Goal: Task Accomplishment & Management: Use online tool/utility

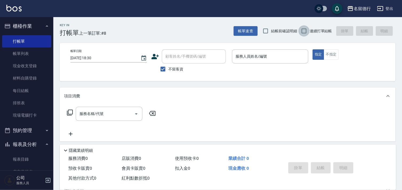
click at [307, 31] on input "連續打單結帳" at bounding box center [304, 30] width 11 height 11
checkbox input "true"
click at [164, 67] on input "不留客資" at bounding box center [162, 69] width 11 height 11
checkbox input "false"
click at [168, 57] on div "顧客姓名/手機號碼/編號 顧客姓名/手機號碼/編號" at bounding box center [194, 56] width 64 height 14
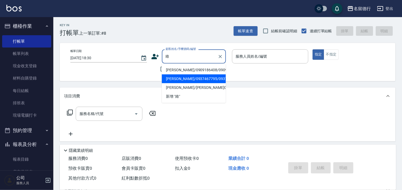
click at [176, 83] on li "[PERSON_NAME]/0937467795/0937467795" at bounding box center [194, 78] width 64 height 9
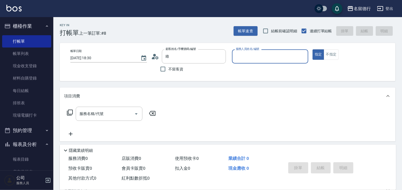
type input "[PERSON_NAME]/0937467795/0937467795"
type input "婉如-10"
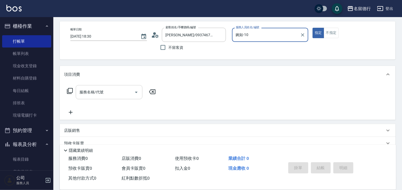
scroll to position [72, 0]
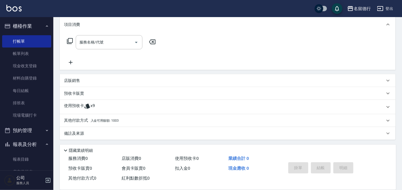
click at [100, 119] on span "入金可用餘額: 1003" at bounding box center [105, 121] width 28 height 4
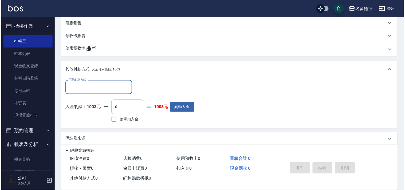
scroll to position [135, 0]
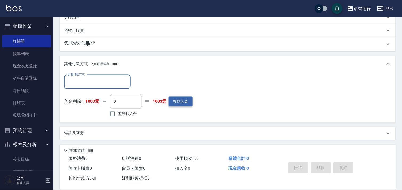
click at [176, 100] on button "異動入金" at bounding box center [181, 102] width 24 height 10
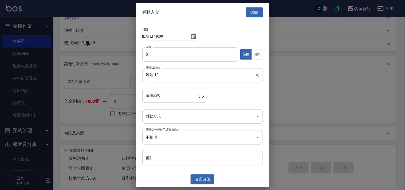
type input "[PERSON_NAME]/0937467795/0937467795"
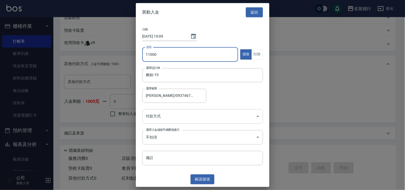
type input "11000"
click at [163, 115] on body "名留德行 登出 櫃檯作業 打帳單 帳單列表 現金收支登錄 材料自購登錄 每日結帳 排班表 現場電腦打卡 預約管理 預約管理 單日預約紀錄 單週預約紀錄 報表及…" at bounding box center [202, 27] width 405 height 325
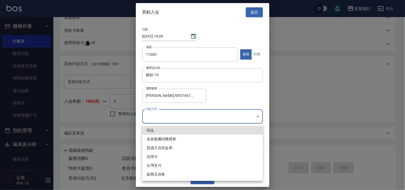
click at [157, 133] on li "現金" at bounding box center [202, 130] width 121 height 9
type input "現金"
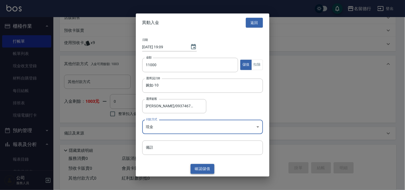
click at [198, 167] on button "確認 儲值" at bounding box center [203, 169] width 24 height 10
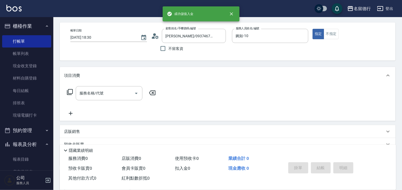
scroll to position [16, 0]
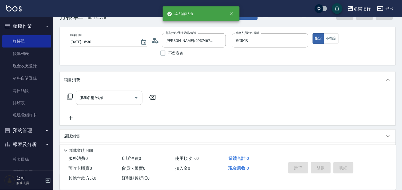
click at [92, 98] on div "服務名稱/代號 服務名稱/代號" at bounding box center [109, 98] width 67 height 14
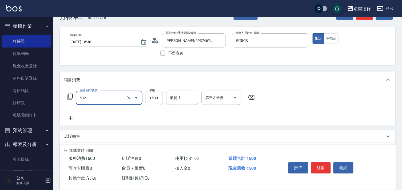
type input "染髮(502)"
type input "1400"
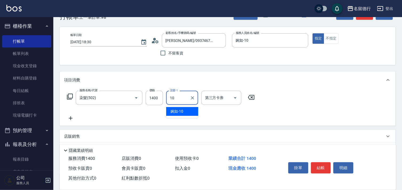
type input "婉如-10"
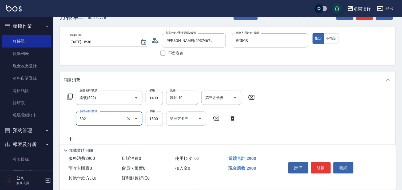
type input "染髮(502)"
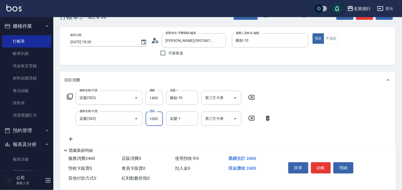
type input "1000"
type input "婉如-10"
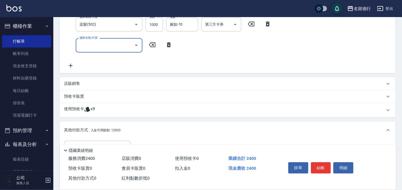
scroll to position [176, 0]
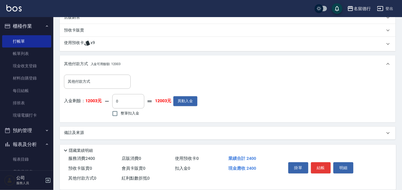
click at [76, 42] on p "使用預收卡" at bounding box center [74, 44] width 20 height 8
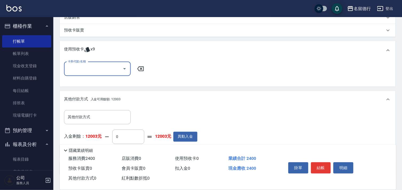
scroll to position [0, 0]
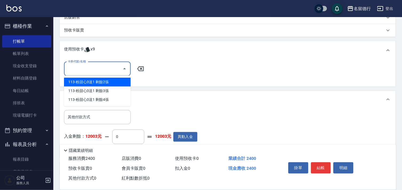
click at [74, 71] on input "卡券代號/名稱" at bounding box center [93, 68] width 54 height 9
click at [81, 83] on div "113-粉甜心3送1 剩餘2張" at bounding box center [97, 82] width 67 height 9
type input "113-粉甜心3送1"
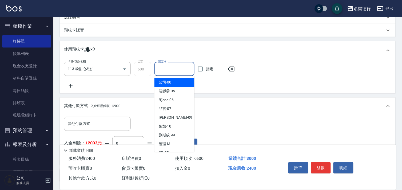
click at [163, 65] on input "護髮-1" at bounding box center [174, 68] width 35 height 9
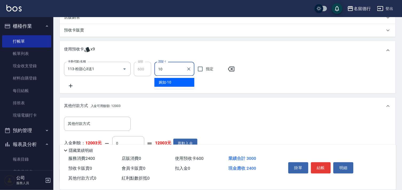
type input "婉如-10"
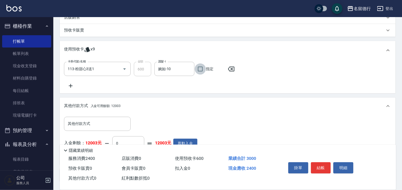
click at [202, 67] on input "指定" at bounding box center [200, 69] width 11 height 11
checkbox input "true"
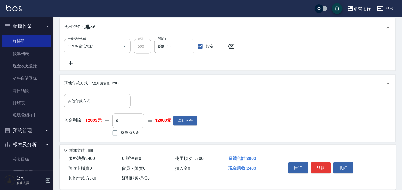
scroll to position [218, 0]
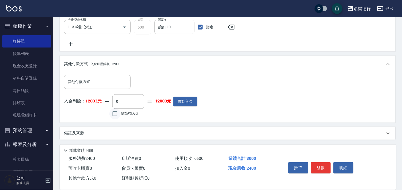
click at [115, 114] on input "整筆扣入金" at bounding box center [114, 113] width 11 height 11
checkbox input "true"
type input "2400"
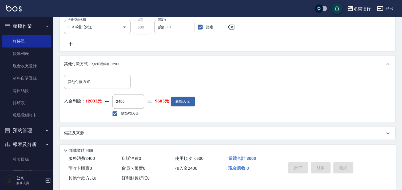
type input "[DATE] 19:10"
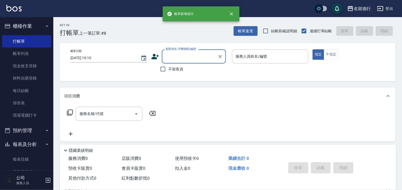
scroll to position [0, 0]
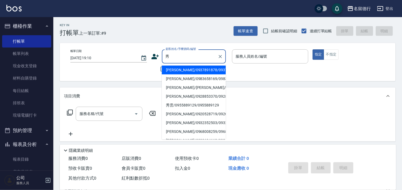
click at [176, 110] on li "秀雲/0955889129/0955889129" at bounding box center [194, 105] width 64 height 9
type input "秀雲/0955889129/0955889129"
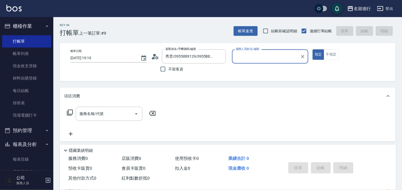
type input "婉如-10"
click at [94, 111] on div "服務名稱/代號 服務名稱/代號" at bounding box center [109, 114] width 67 height 14
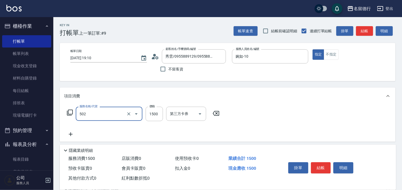
type input "染髮(502)"
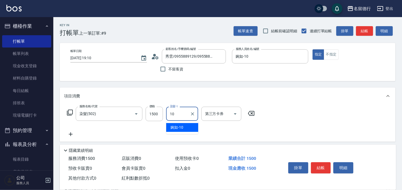
type input "婉如-10"
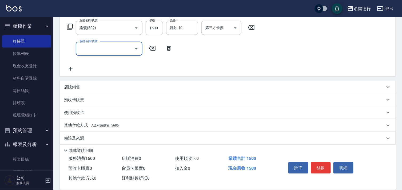
scroll to position [91, 0]
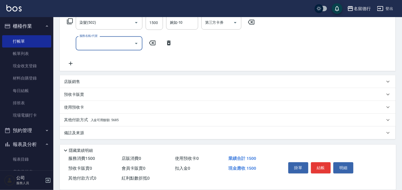
click at [112, 121] on span "入金可用餘額: 5685" at bounding box center [105, 120] width 28 height 4
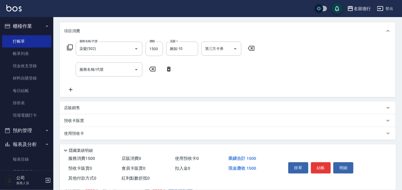
scroll to position [62, 0]
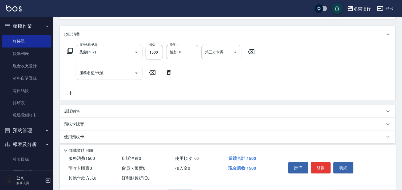
click at [70, 122] on p "預收卡販賣" at bounding box center [74, 124] width 20 height 6
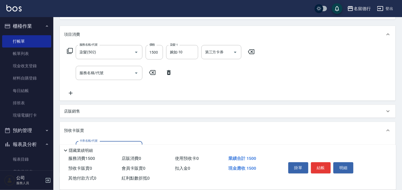
scroll to position [91, 0]
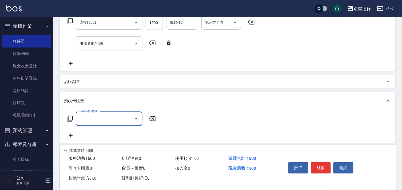
click at [70, 117] on icon at bounding box center [70, 119] width 6 height 6
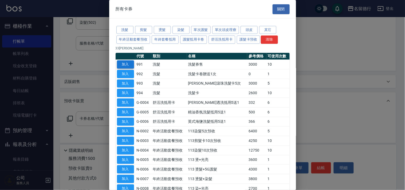
click at [133, 63] on button "加入" at bounding box center [125, 64] width 17 height 8
type input "洗髮券售(991)"
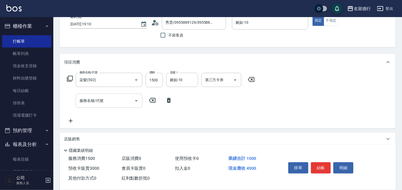
scroll to position [32, 0]
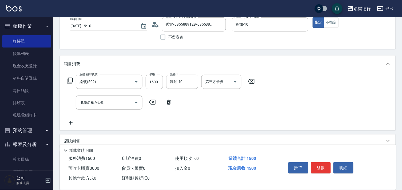
click at [91, 100] on div "服務名稱/代號 服務名稱/代號" at bounding box center [109, 103] width 67 height 14
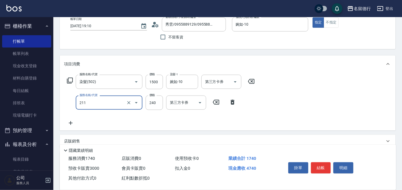
type input "洗髮券(211)"
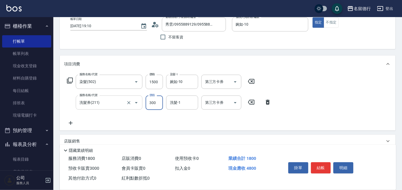
type input "300"
type input "婉如-10"
click at [211, 104] on input "第三方卡券" at bounding box center [217, 102] width 27 height 9
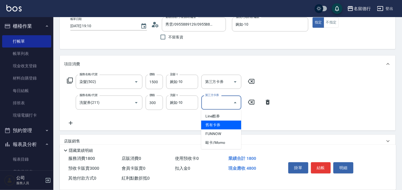
click at [214, 127] on span "舊有卡券" at bounding box center [221, 125] width 40 height 9
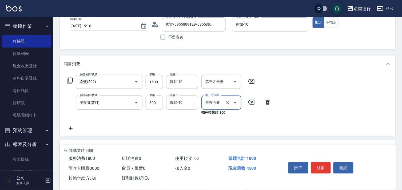
type input "舊有卡券"
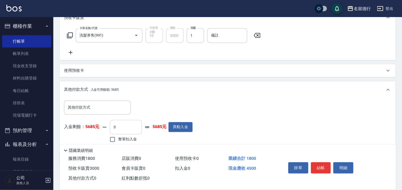
scroll to position [206, 0]
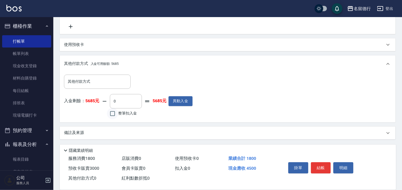
click at [113, 115] on input "整筆扣入金" at bounding box center [112, 113] width 11 height 11
checkbox input "true"
type input "4500"
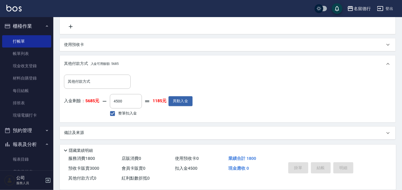
type input "[DATE] 19:11"
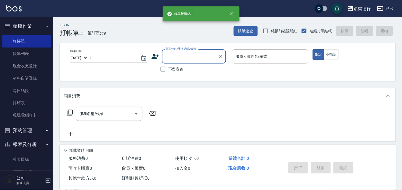
scroll to position [0, 0]
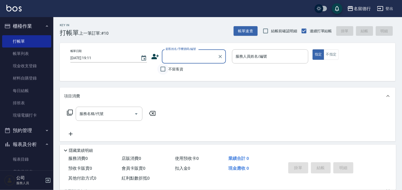
click at [163, 71] on input "不留客資" at bounding box center [162, 69] width 11 height 11
checkbox input "true"
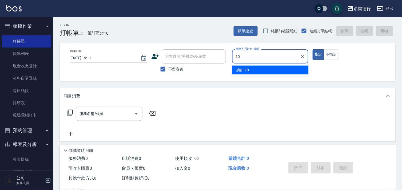
type input "婉如-10"
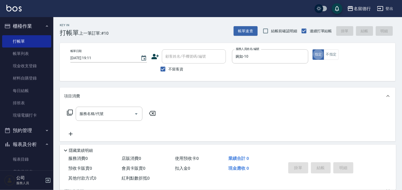
type button "true"
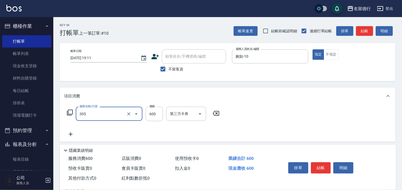
type input "剪髮(305)"
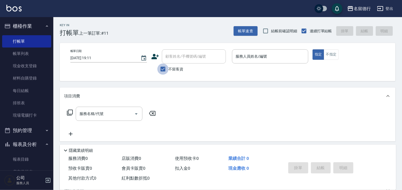
click at [164, 69] on input "不留客資" at bounding box center [162, 69] width 11 height 11
checkbox input "false"
click at [175, 59] on input "顧客姓名/手機號碼/編號" at bounding box center [189, 56] width 51 height 9
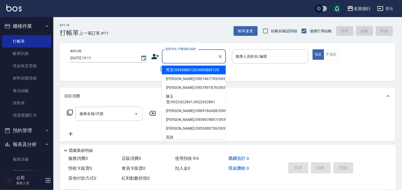
click at [183, 73] on li "秀雲/0955889129/0955889129" at bounding box center [194, 70] width 64 height 9
type input "秀雲/0955889129/0955889129"
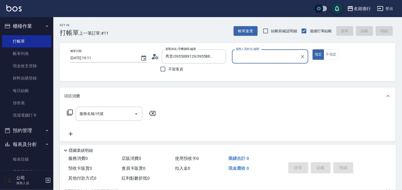
type input "婉如-10"
click at [104, 119] on div "服務名稱/代號" at bounding box center [109, 114] width 67 height 14
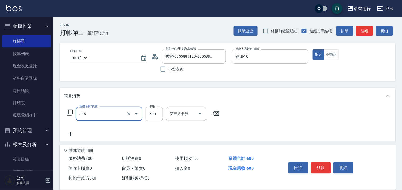
type input "剪髮(305)"
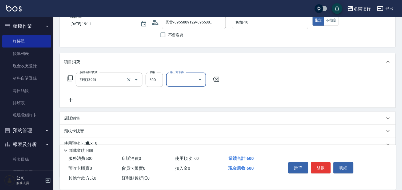
scroll to position [72, 0]
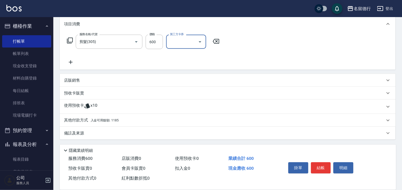
click at [108, 120] on span "入金可用餘額: 1185" at bounding box center [105, 121] width 28 height 4
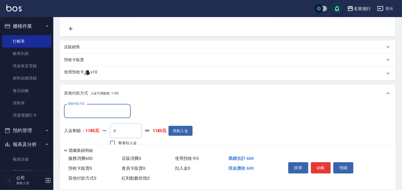
scroll to position [135, 0]
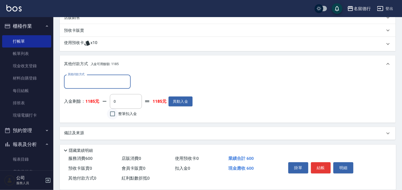
click at [113, 116] on input "整筆扣入金" at bounding box center [112, 113] width 11 height 11
checkbox input "true"
type input "600"
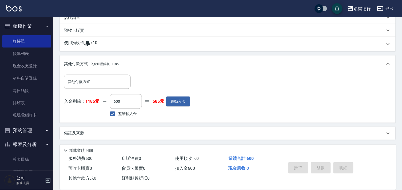
type input "[DATE] 19:47"
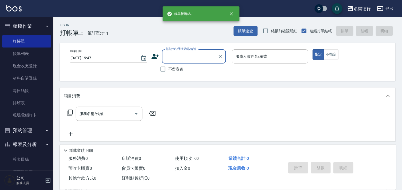
scroll to position [0, 0]
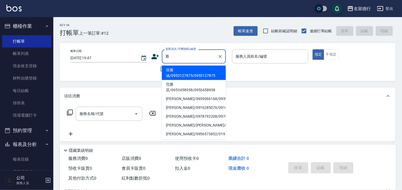
click at [174, 72] on li "張雅涵/0953127875/0953127875" at bounding box center [194, 73] width 64 height 14
type input "張雅涵/0953127875/0953127875"
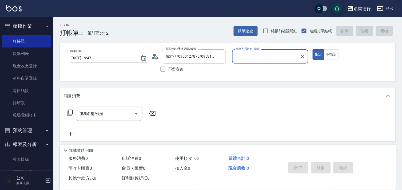
type input "婉如-10"
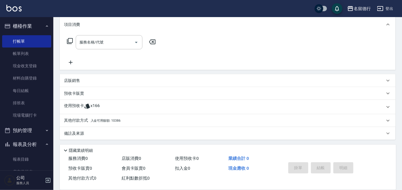
click at [84, 102] on div "使用預收卡 x166" at bounding box center [228, 107] width 336 height 14
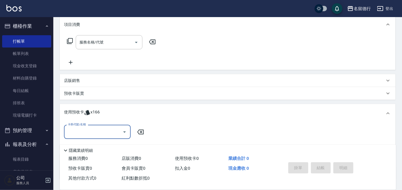
scroll to position [0, 0]
click at [83, 131] on input "卡券代號/名稱" at bounding box center [93, 131] width 54 height 9
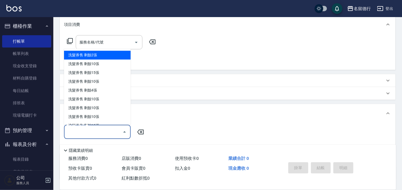
click at [89, 58] on div "洗髮券售 剩餘2張" at bounding box center [97, 55] width 67 height 9
type input "洗髮券售"
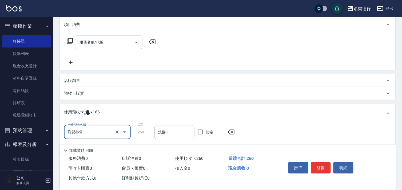
click at [93, 135] on input "洗髮券售" at bounding box center [89, 132] width 47 height 9
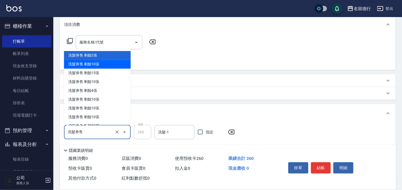
click at [89, 65] on div "洗髮券售 剩餘10張" at bounding box center [97, 64] width 67 height 9
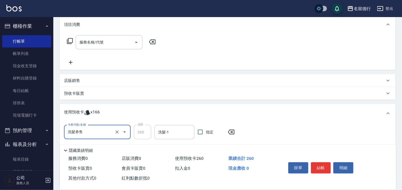
drag, startPoint x: 91, startPoint y: 134, endPoint x: 92, endPoint y: 128, distance: 6.0
click at [91, 134] on input "洗髮券售" at bounding box center [89, 132] width 47 height 9
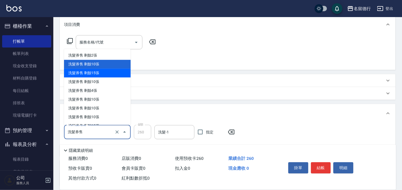
click at [80, 74] on div "洗髮券售 剩餘15張" at bounding box center [97, 73] width 67 height 9
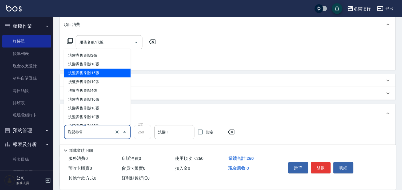
click at [96, 130] on input "洗髮券售" at bounding box center [89, 132] width 47 height 9
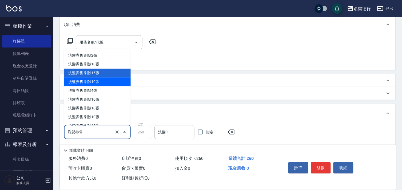
click at [82, 83] on div "洗髮券售 剩餘10張" at bounding box center [97, 82] width 67 height 9
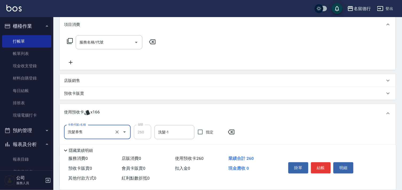
click at [94, 131] on input "洗髮券售" at bounding box center [89, 132] width 47 height 9
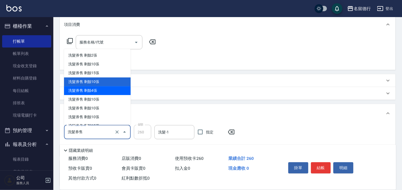
click at [81, 91] on div "洗髮券售 剩餘4張" at bounding box center [97, 90] width 67 height 9
type input "300"
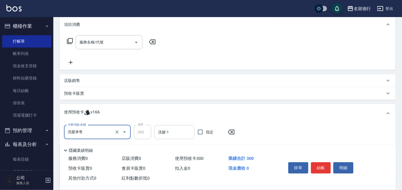
click at [170, 133] on input "洗髮-1" at bounding box center [174, 132] width 35 height 9
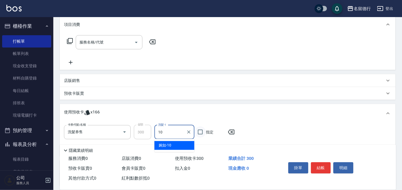
type input "婉如-10"
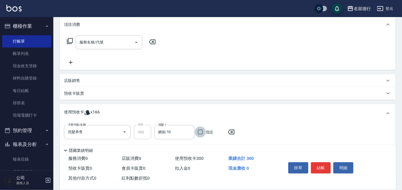
click at [200, 130] on input "指定" at bounding box center [200, 132] width 11 height 11
checkbox input "true"
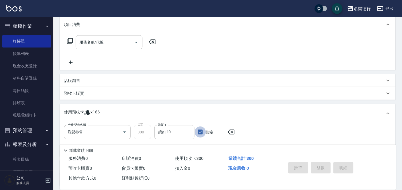
type input "[DATE] 19:48"
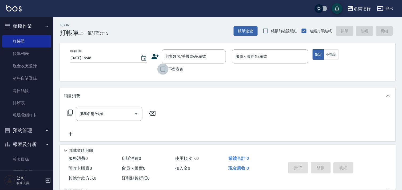
click at [161, 70] on input "不留客資" at bounding box center [162, 69] width 11 height 11
checkbox input "true"
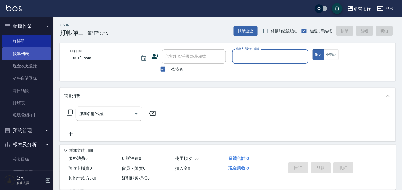
click at [17, 57] on link "帳單列表" at bounding box center [26, 54] width 49 height 12
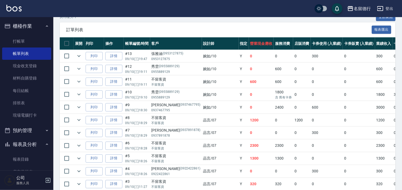
scroll to position [119, 0]
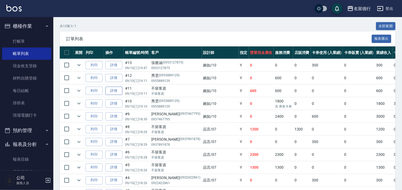
click at [118, 92] on link "詳情" at bounding box center [113, 91] width 17 height 8
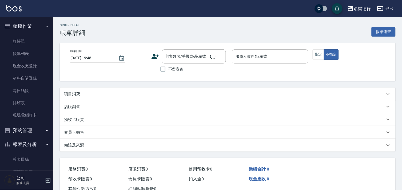
type input "[DATE] 19:11"
checkbox input "true"
type input "婉如-10"
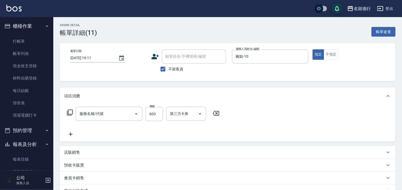
type input "剪髮(305)"
click at [11, 38] on link "打帳單" at bounding box center [26, 41] width 49 height 12
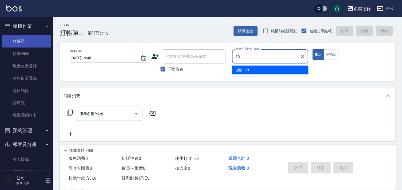
type input "婉如-10"
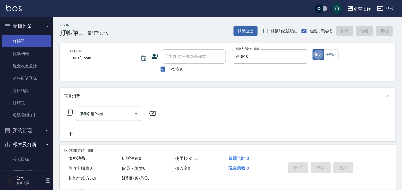
type button "true"
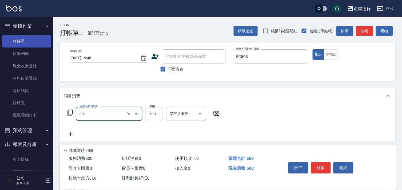
type input "剪髮(301)"
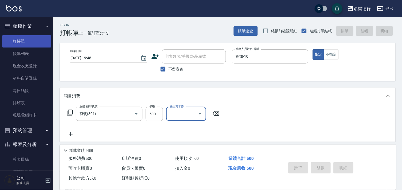
type input "[DATE] 19:49"
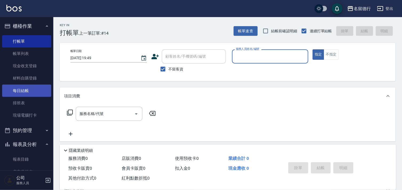
click at [15, 89] on link "每日結帳" at bounding box center [26, 91] width 49 height 12
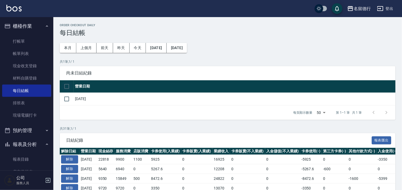
click at [65, 85] on input "checkbox" at bounding box center [66, 86] width 11 height 11
checkbox input "true"
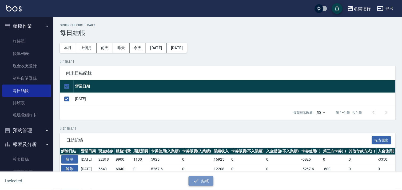
click at [196, 183] on icon "button" at bounding box center [196, 181] width 6 height 6
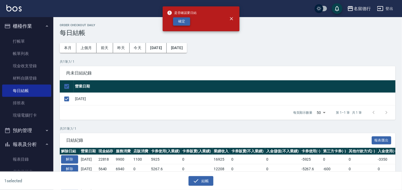
click at [181, 23] on button "確定" at bounding box center [181, 21] width 17 height 8
checkbox input "false"
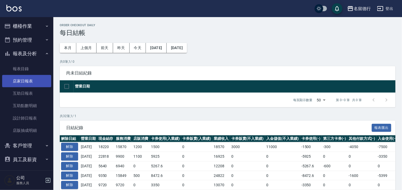
click at [23, 81] on link "店家日報表" at bounding box center [26, 81] width 49 height 12
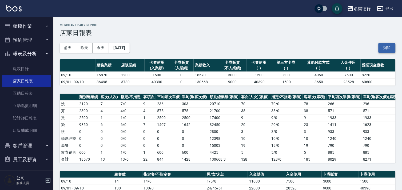
click at [387, 47] on button "列印" at bounding box center [387, 48] width 17 height 10
click at [24, 119] on link "設計師日報表" at bounding box center [26, 118] width 49 height 12
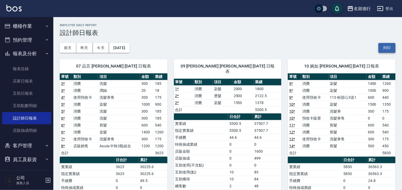
click at [386, 47] on button "列印" at bounding box center [387, 48] width 17 height 10
